Goal: Task Accomplishment & Management: Use online tool/utility

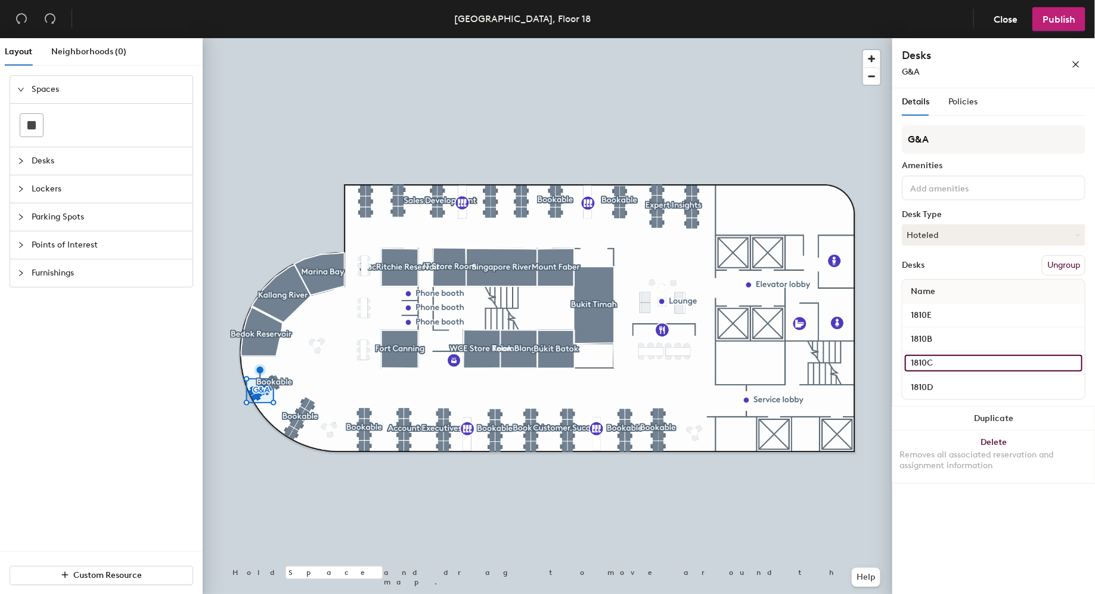
click at [918, 357] on input "1810C" at bounding box center [994, 363] width 178 height 17
click at [902, 360] on div "1810C" at bounding box center [993, 363] width 182 height 24
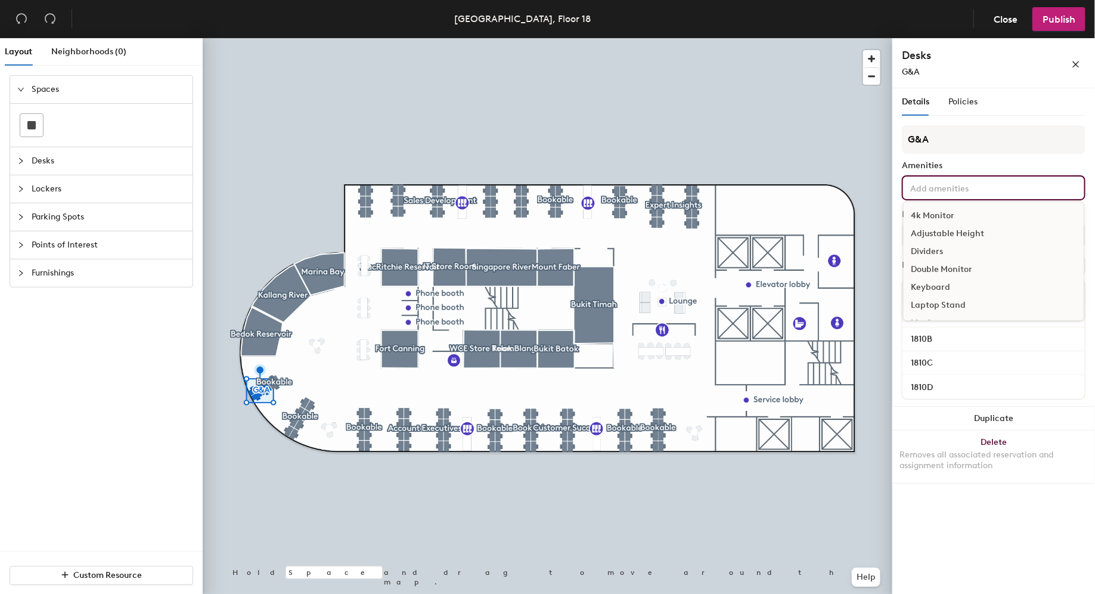
click at [974, 192] on input at bounding box center [961, 187] width 107 height 14
click at [970, 527] on div "Details Policies G&A Amenities 4k Monitor Adjustable Height Dividers Double Mon…" at bounding box center [993, 343] width 203 height 510
click at [921, 185] on input at bounding box center [961, 187] width 107 height 14
click at [931, 212] on div "4k Monitor" at bounding box center [993, 216] width 180 height 18
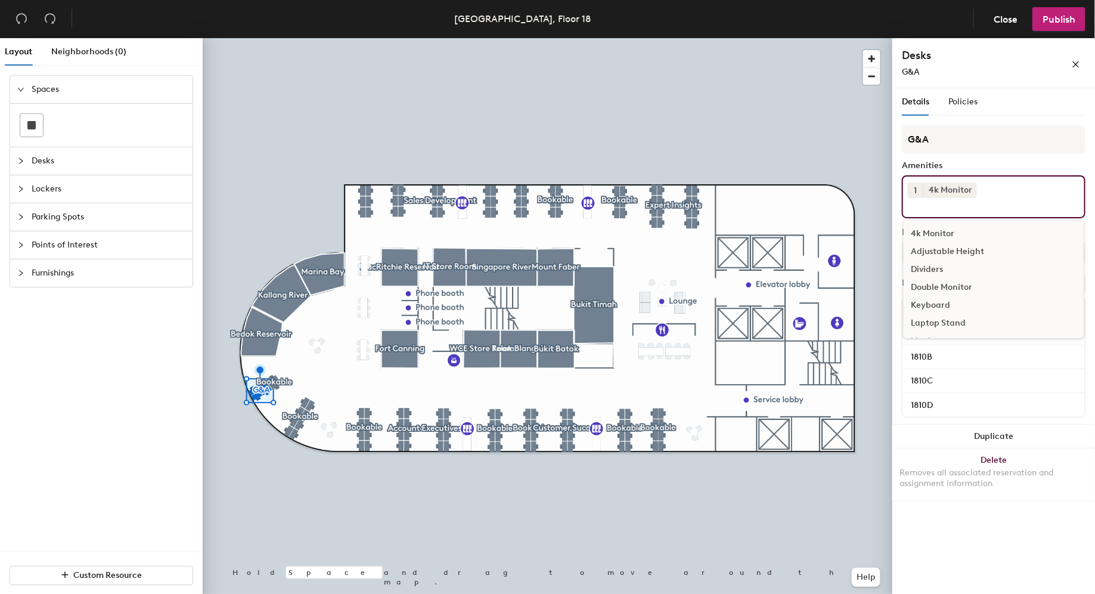
click at [938, 249] on div "Adjustable Height" at bounding box center [993, 252] width 180 height 18
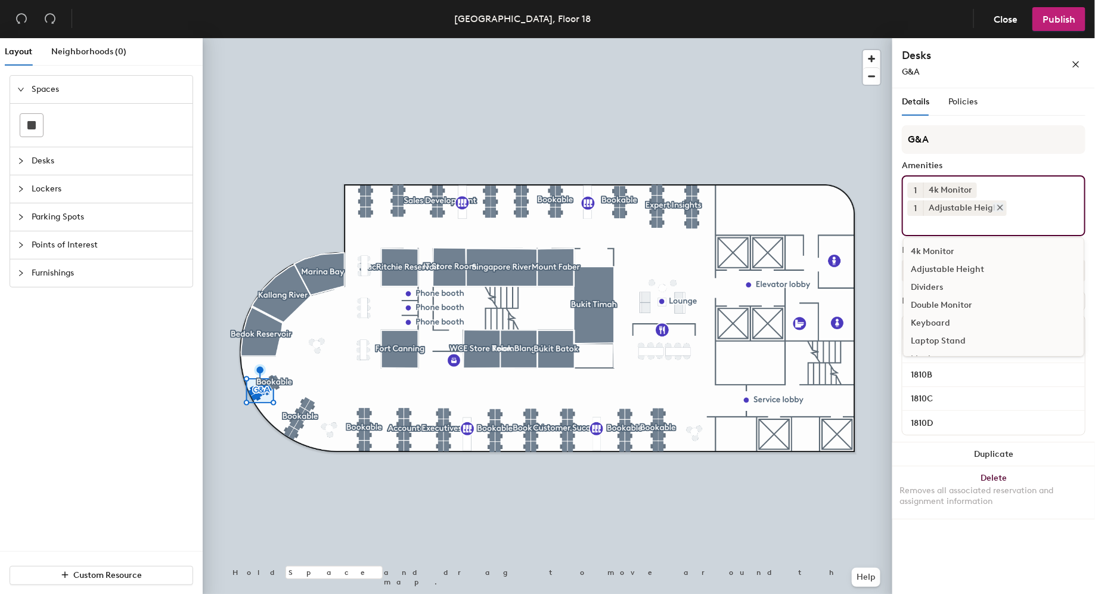
click at [1004, 203] on icon at bounding box center [1000, 207] width 8 height 8
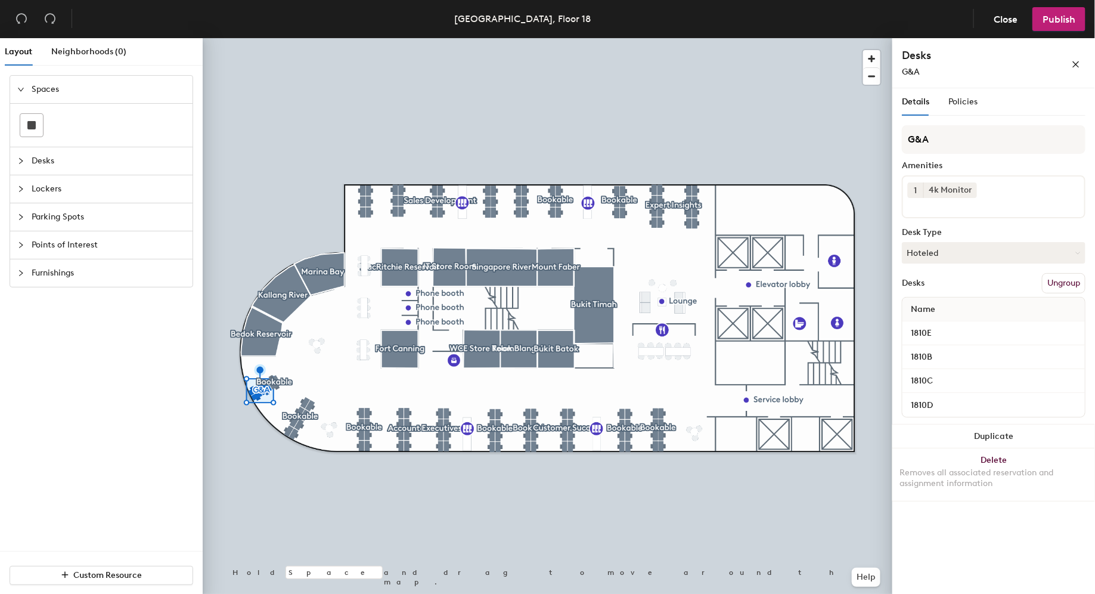
click at [1002, 190] on div "1 4k Monitor" at bounding box center [994, 196] width 184 height 43
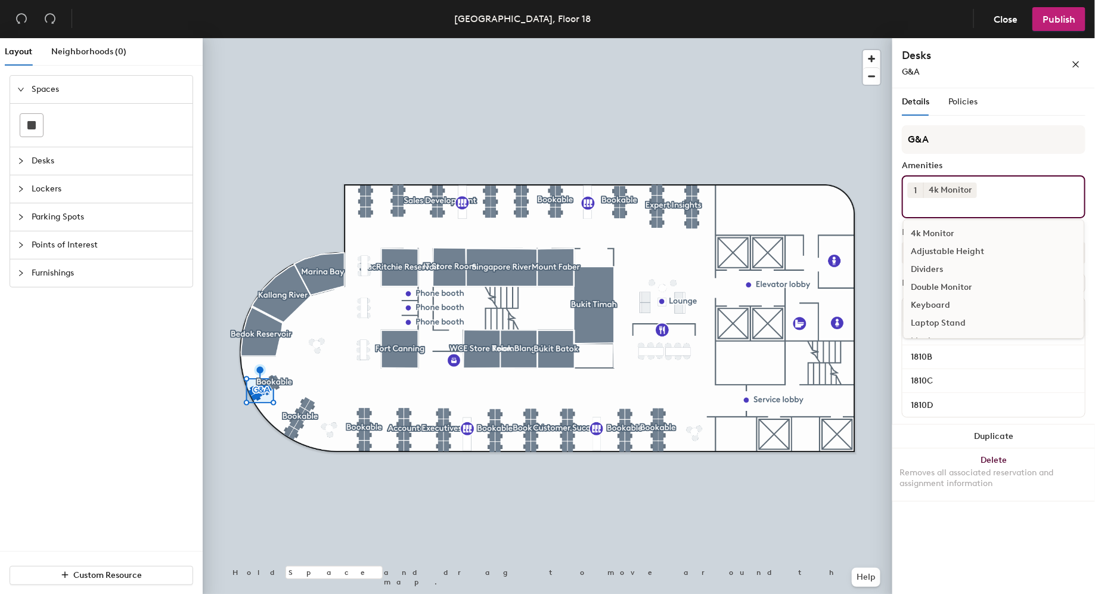
click at [936, 304] on div "Keyboard" at bounding box center [993, 305] width 180 height 18
type input "m"
click at [1033, 161] on div "Amenities" at bounding box center [994, 166] width 184 height 10
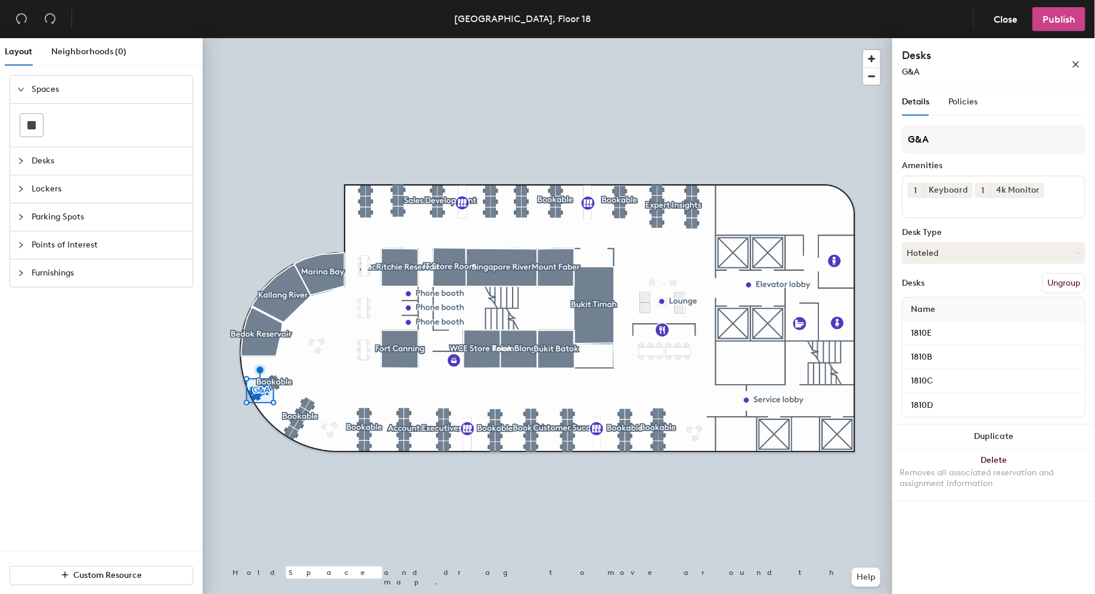
click at [1066, 16] on span "Publish" at bounding box center [1058, 19] width 33 height 11
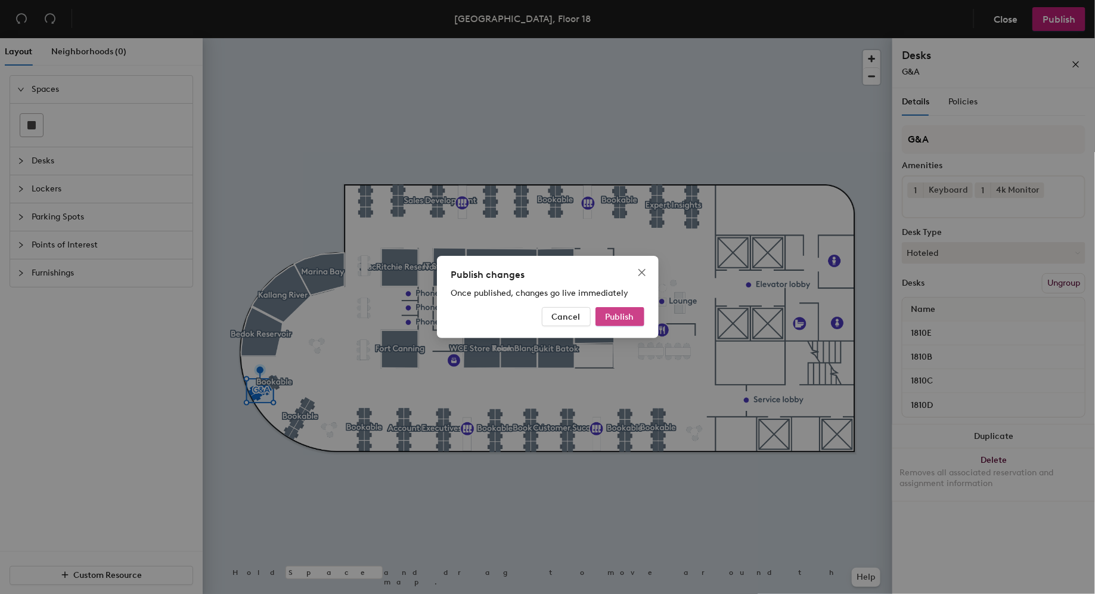
click at [613, 317] on span "Publish" at bounding box center [619, 317] width 29 height 10
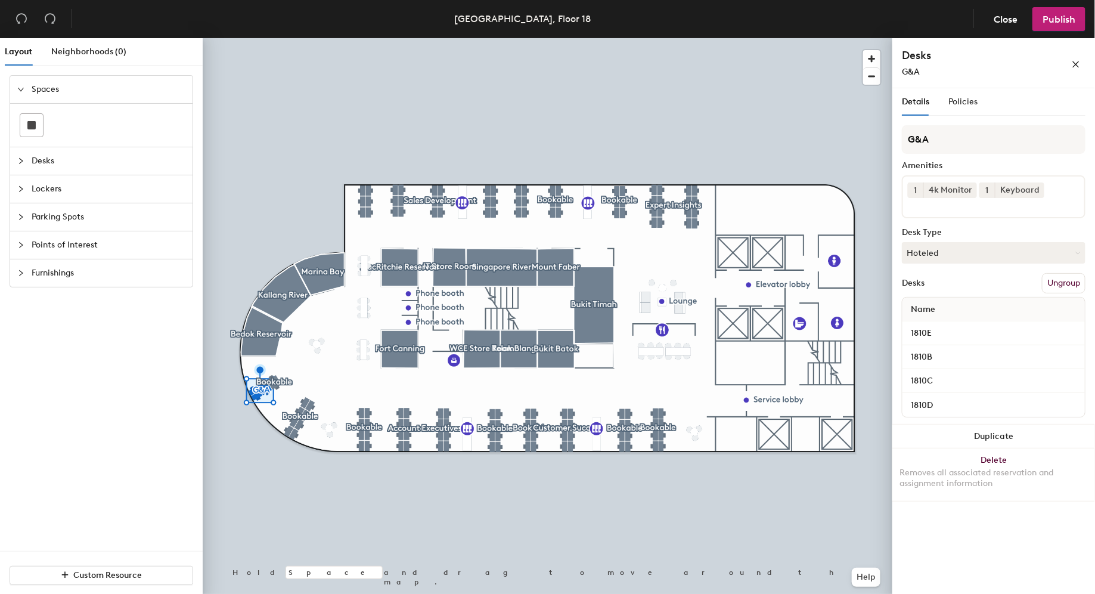
click at [1054, 208] on div "1 4k Monitor 1 Keyboard" at bounding box center [994, 196] width 184 height 43
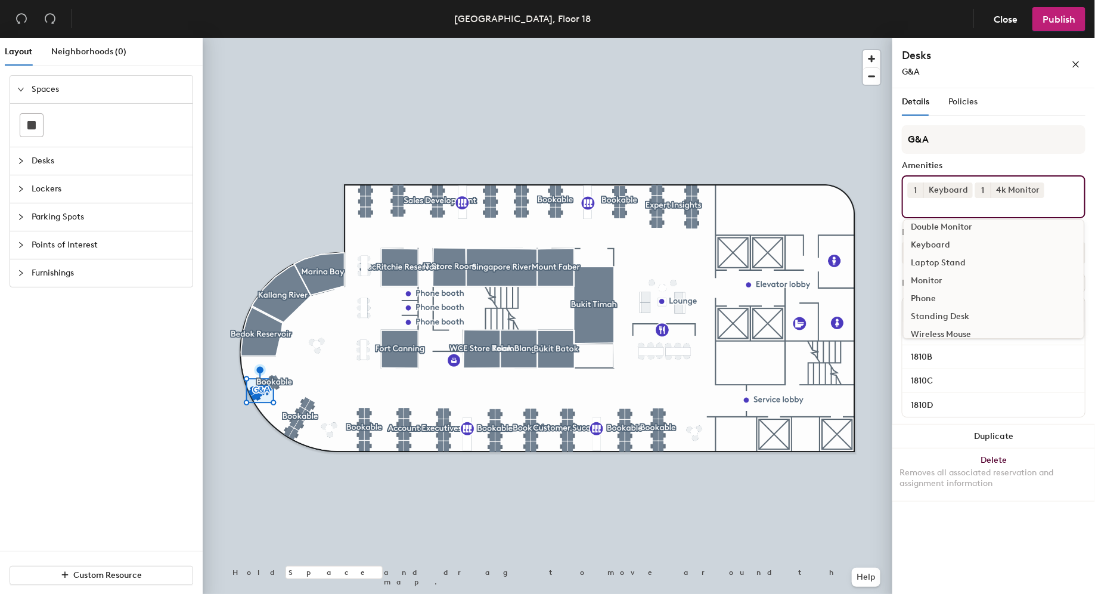
scroll to position [69, 0]
click at [962, 316] on div "Wireless Mouse" at bounding box center [993, 325] width 180 height 18
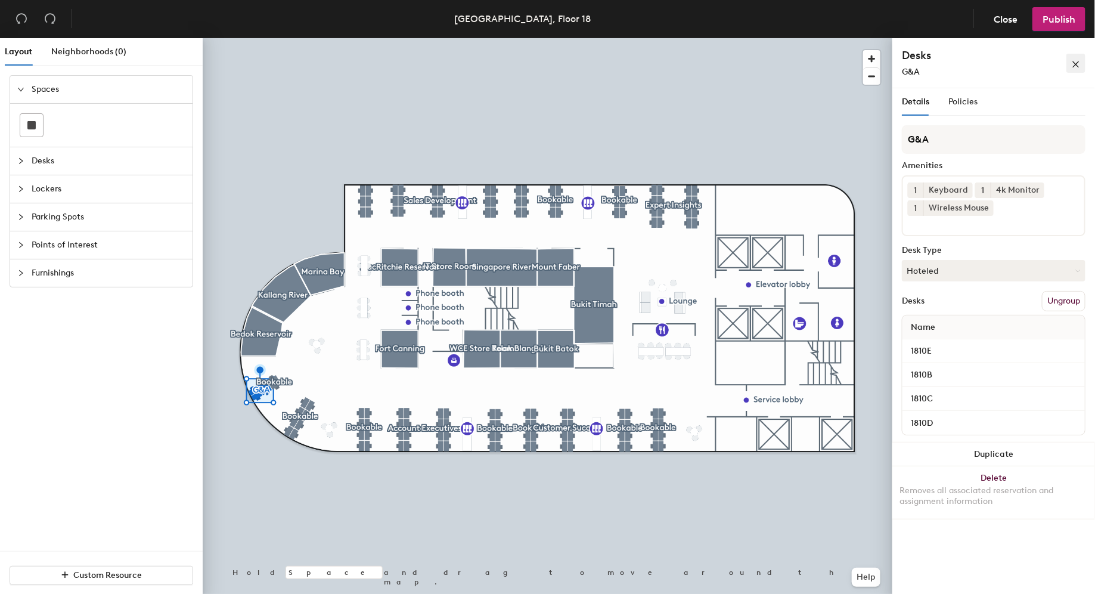
click at [1079, 64] on icon "close" at bounding box center [1076, 64] width 8 height 8
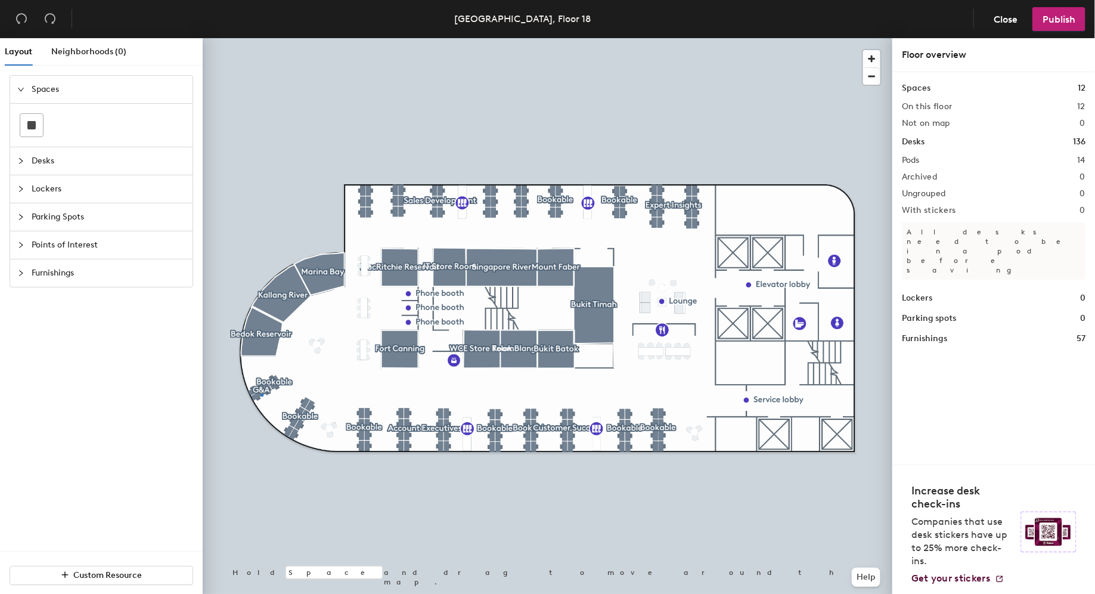
click at [261, 38] on div at bounding box center [548, 38] width 690 height 0
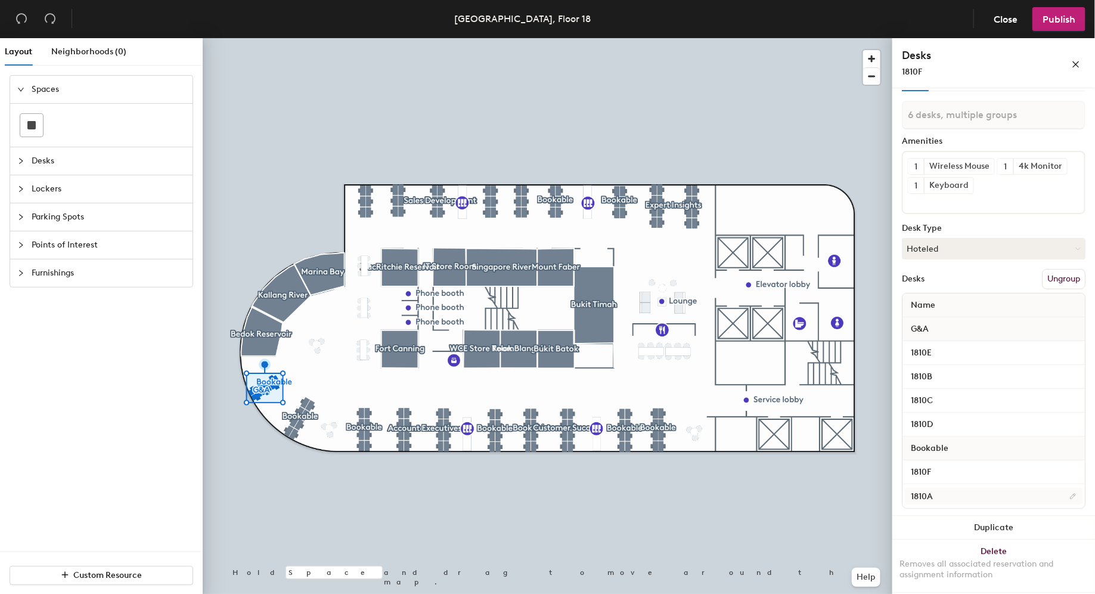
scroll to position [0, 0]
